Goal: Find specific page/section: Find specific page/section

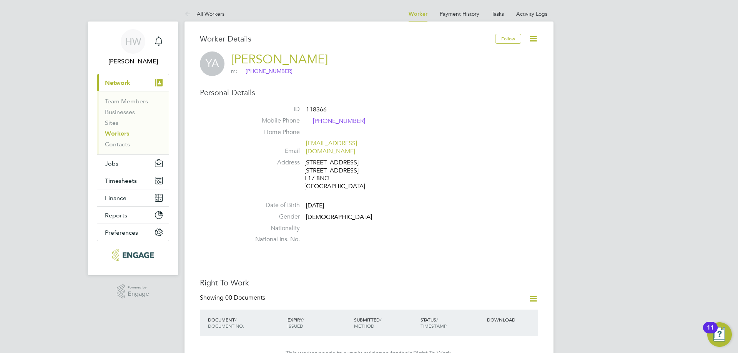
click at [536, 39] on icon at bounding box center [534, 39] width 10 height 10
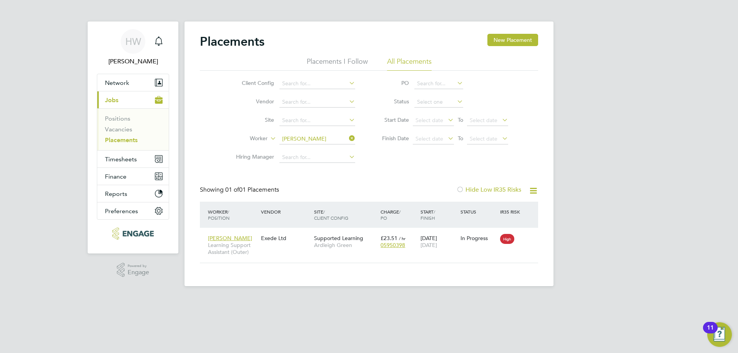
scroll to position [7, 36]
